Goal: Information Seeking & Learning: Stay updated

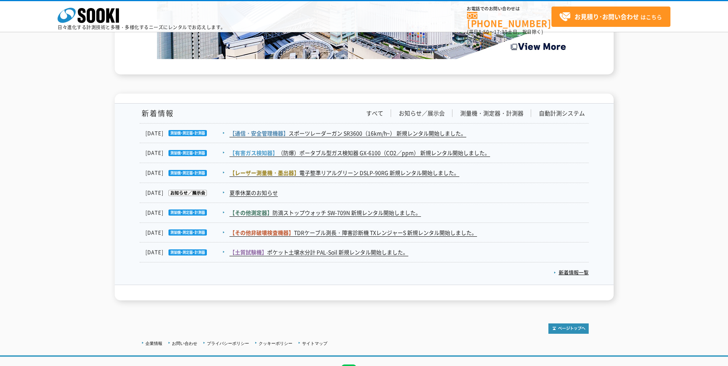
scroll to position [1243, 0]
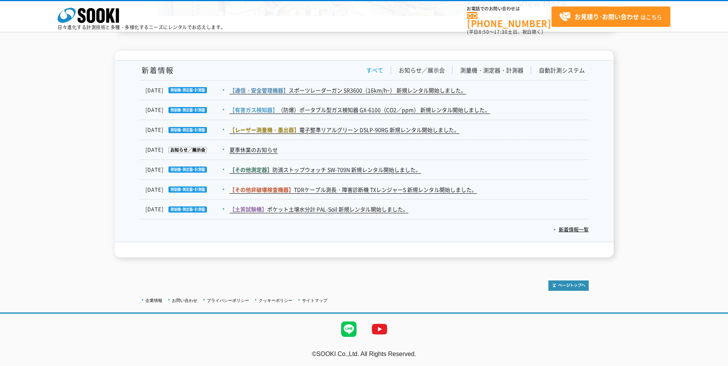
drag, startPoint x: 372, startPoint y: 62, endPoint x: 373, endPoint y: 66, distance: 3.9
click at [372, 63] on div "新着情報 すべて お知らせ／展示会 測量機・測定器・計測器 自動計測システム [DATE] 【通信・安全管理機器】 スポーツレーダーガン SR3600（16k…" at bounding box center [364, 151] width 449 height 181
click at [373, 66] on link "すべて" at bounding box center [374, 70] width 17 height 8
click at [584, 233] on p "新着情報一覧" at bounding box center [364, 227] width 449 height 17
click at [584, 227] on link "新着情報一覧" at bounding box center [571, 229] width 35 height 7
